Goal: Information Seeking & Learning: Learn about a topic

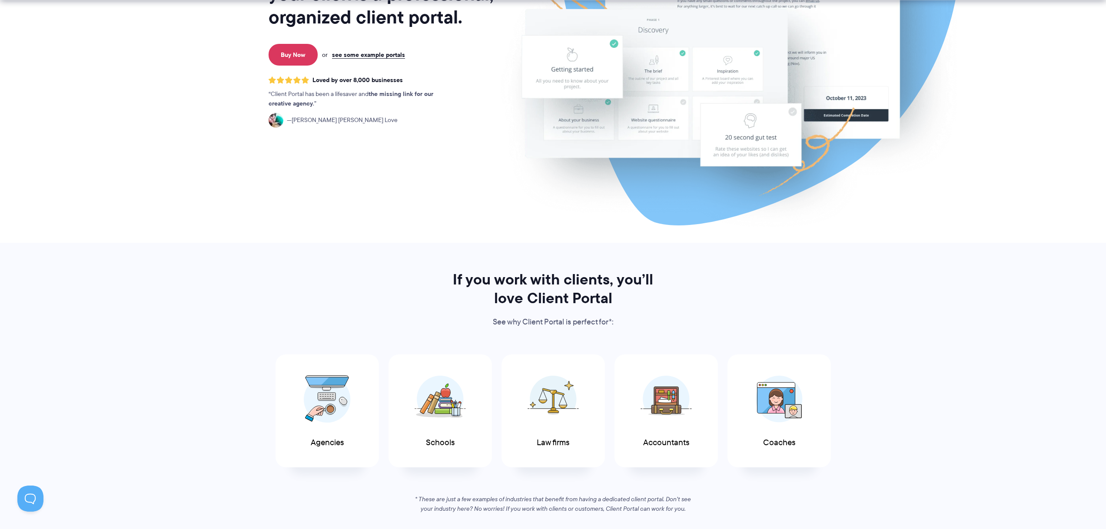
scroll to position [186, 0]
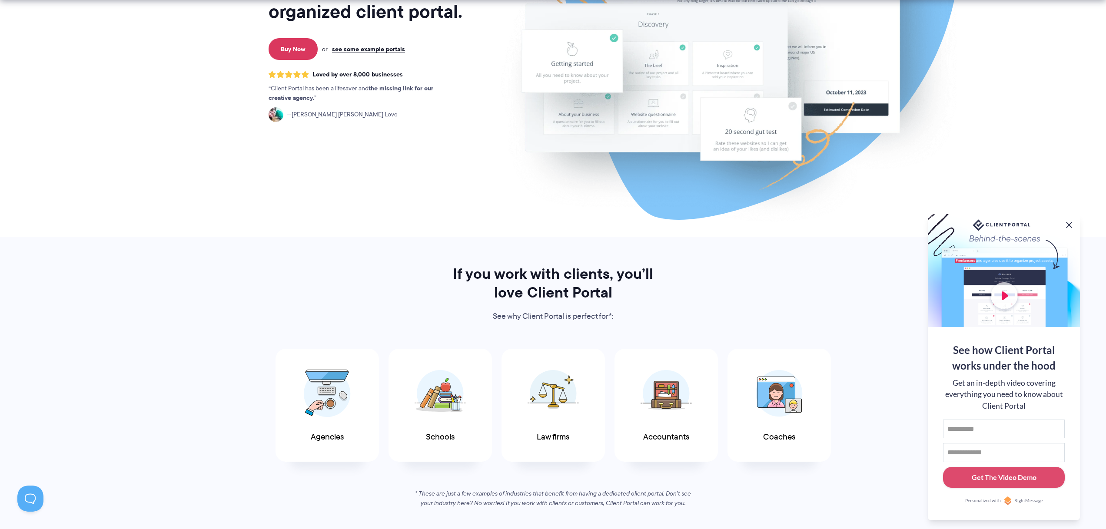
click at [1070, 222] on button at bounding box center [1069, 225] width 10 height 10
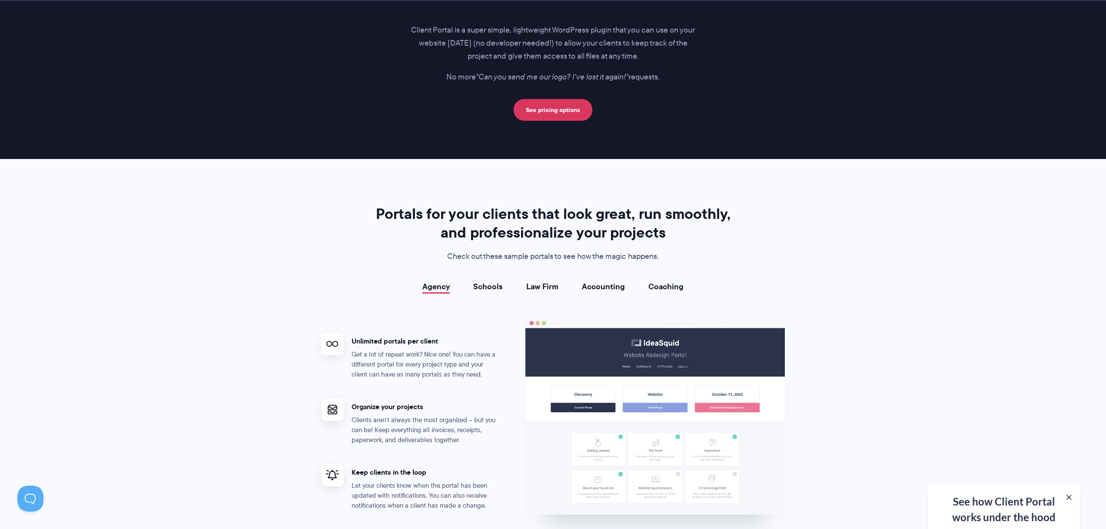
scroll to position [1488, 0]
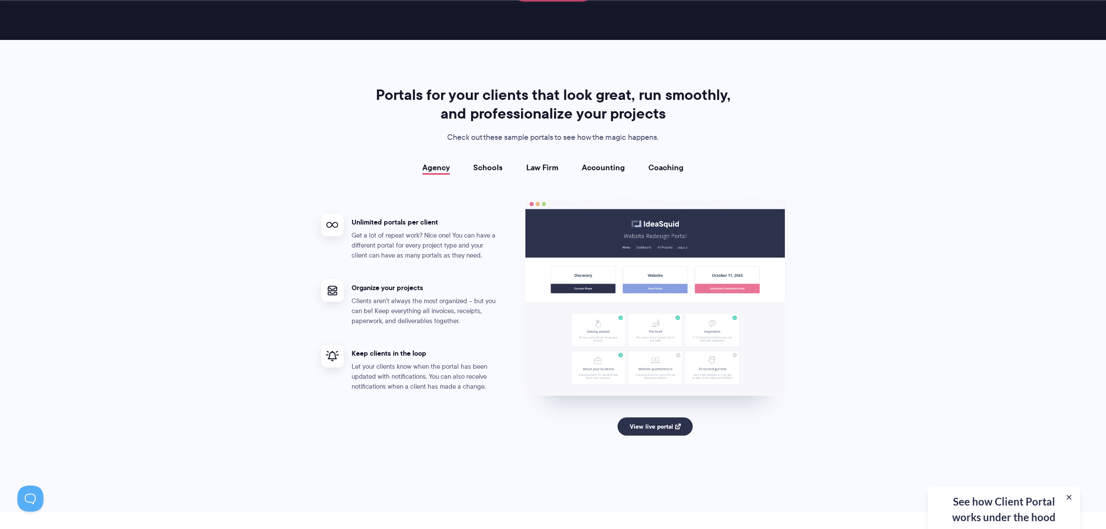
click at [491, 165] on link "Schools" at bounding box center [488, 167] width 30 height 9
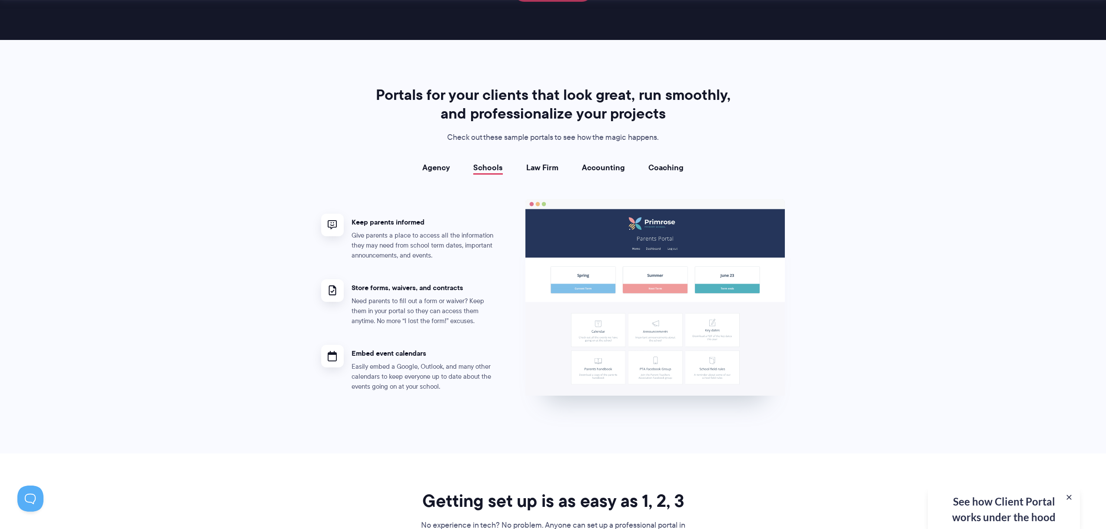
click at [550, 170] on link "Law Firm" at bounding box center [542, 167] width 32 height 9
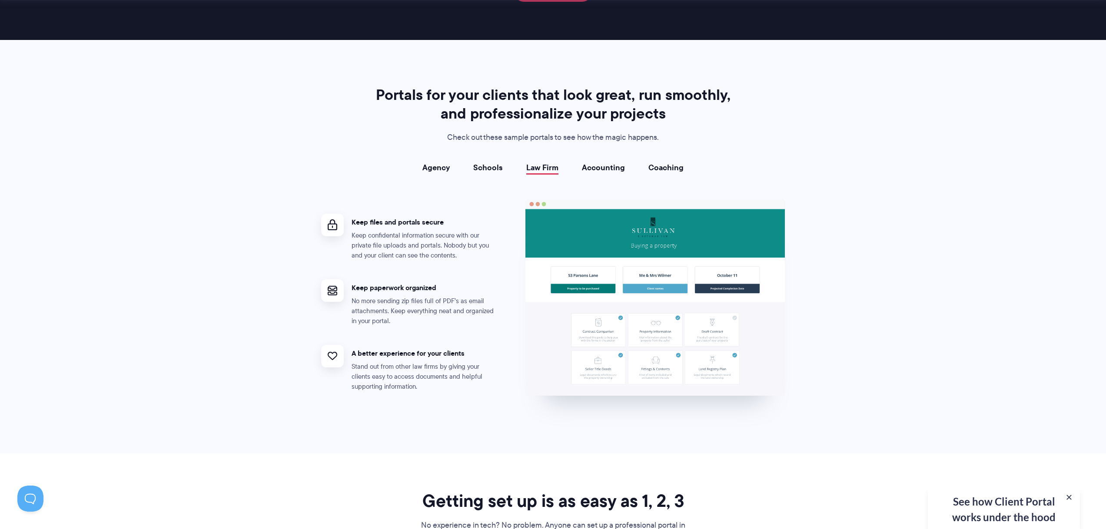
click at [607, 169] on link "Accounting" at bounding box center [603, 167] width 43 height 9
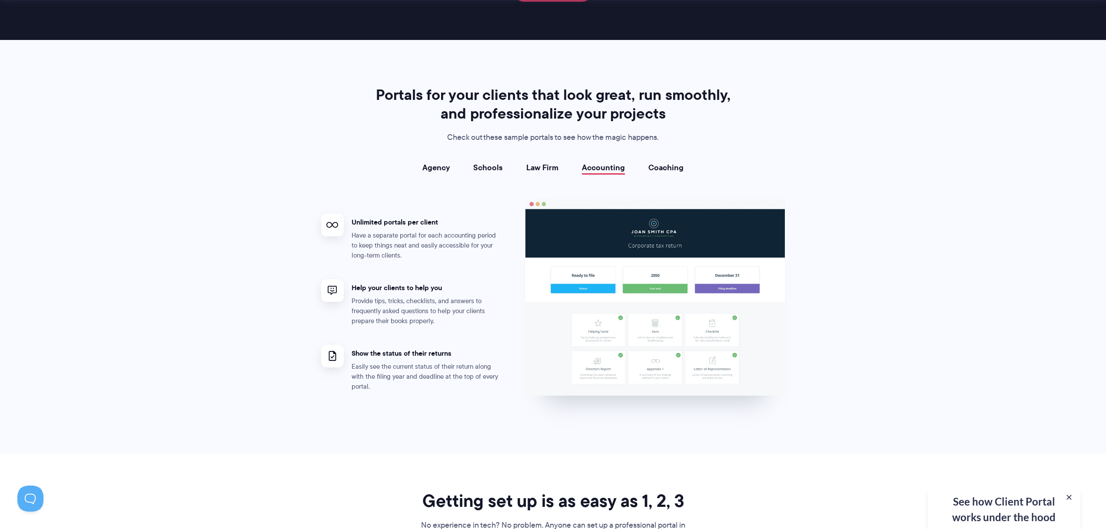
click at [663, 169] on link "Coaching" at bounding box center [665, 167] width 35 height 9
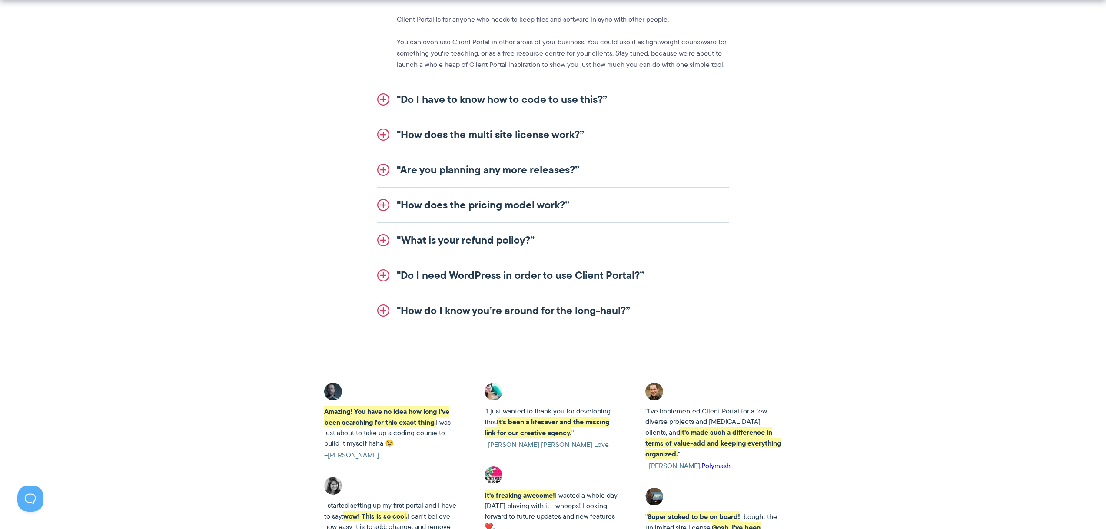
scroll to position [1292, 0]
